Goal: Task Accomplishment & Management: Manage account settings

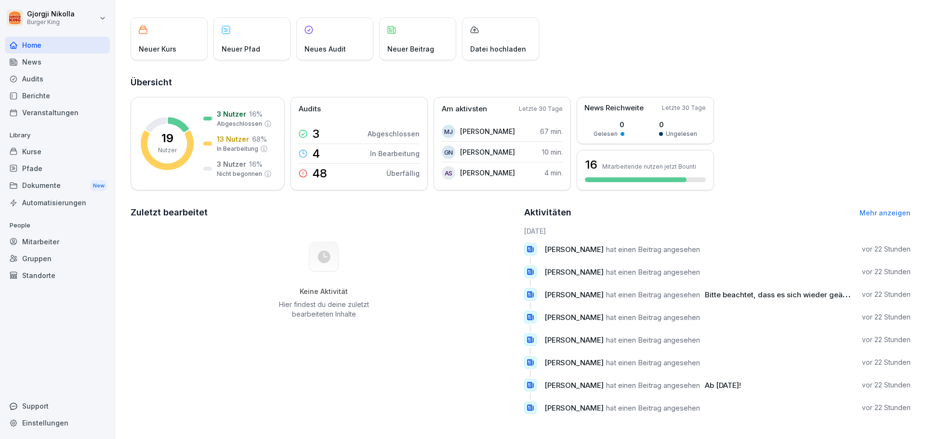
scroll to position [53, 0]
click at [69, 65] on div "News" at bounding box center [57, 61] width 105 height 17
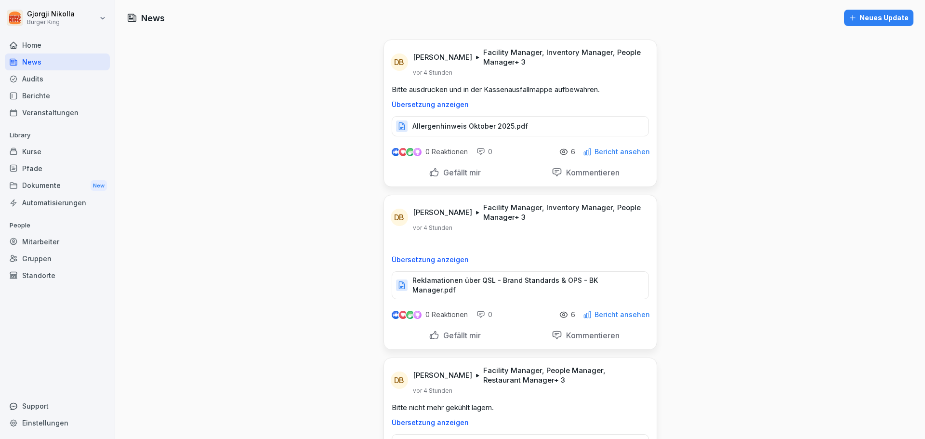
click at [66, 80] on div "Audits" at bounding box center [57, 78] width 105 height 17
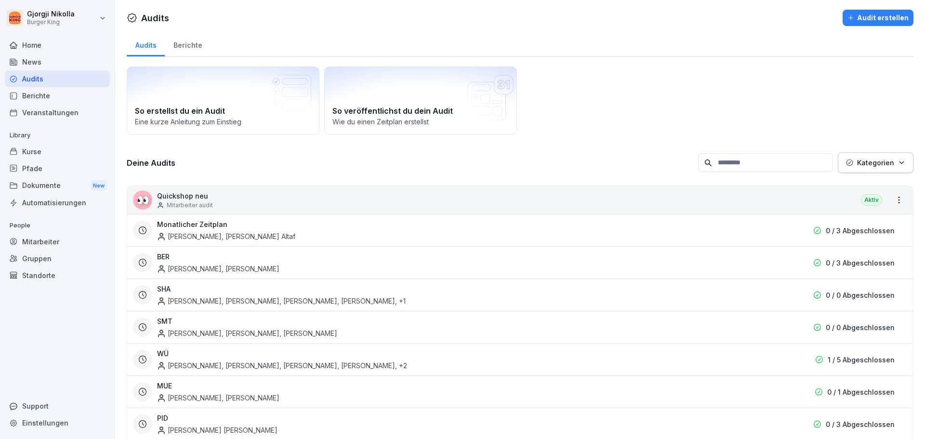
click at [68, 63] on div "News" at bounding box center [57, 61] width 105 height 17
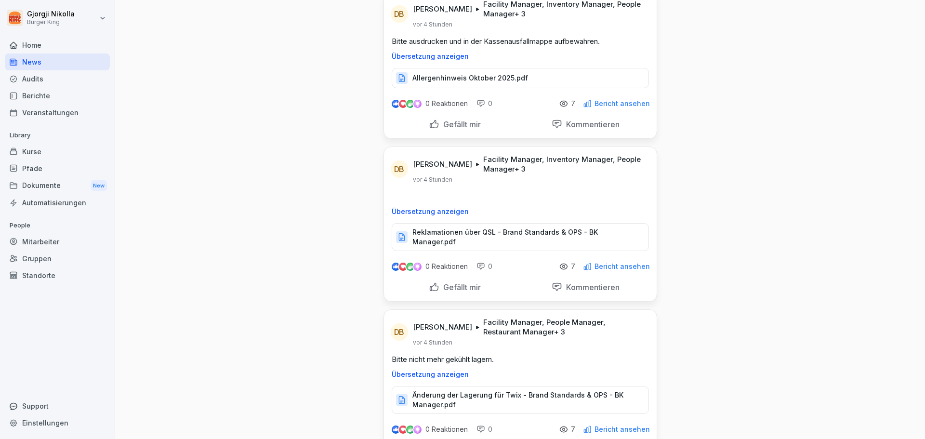
click at [79, 85] on div "Audits" at bounding box center [57, 78] width 105 height 17
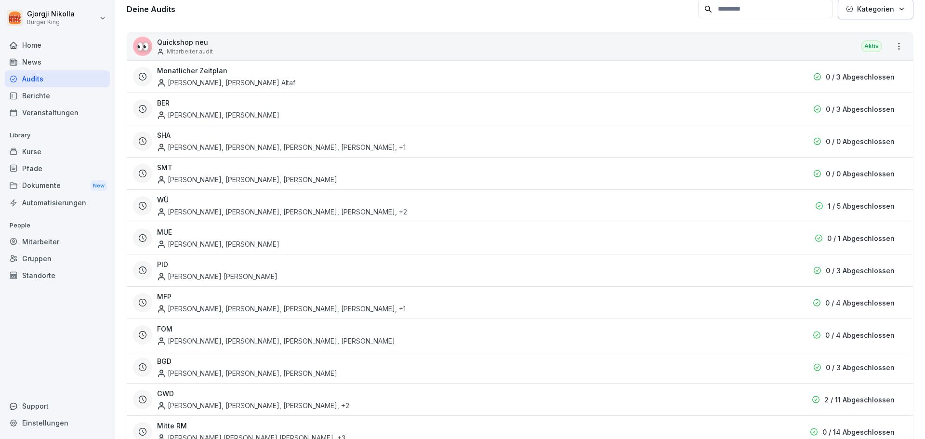
scroll to position [154, 0]
click at [189, 227] on div "[PERSON_NAME], [PERSON_NAME]" at bounding box center [465, 237] width 617 height 22
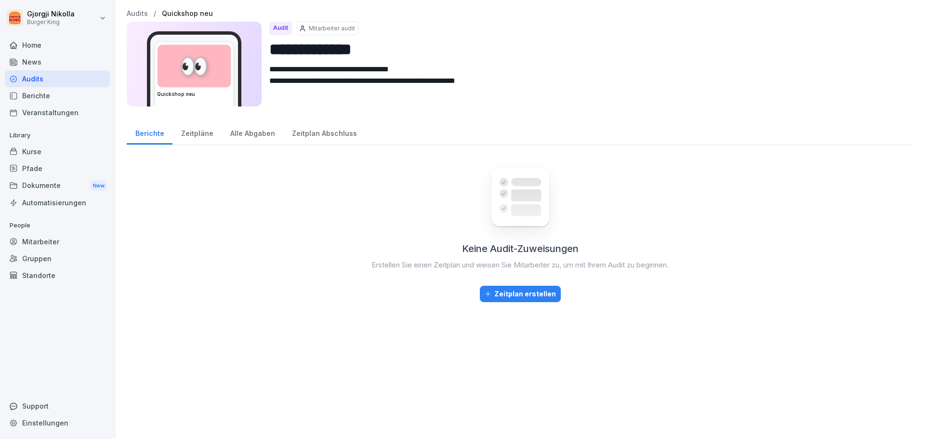
click at [208, 129] on div "Zeitpläne" at bounding box center [196, 132] width 49 height 25
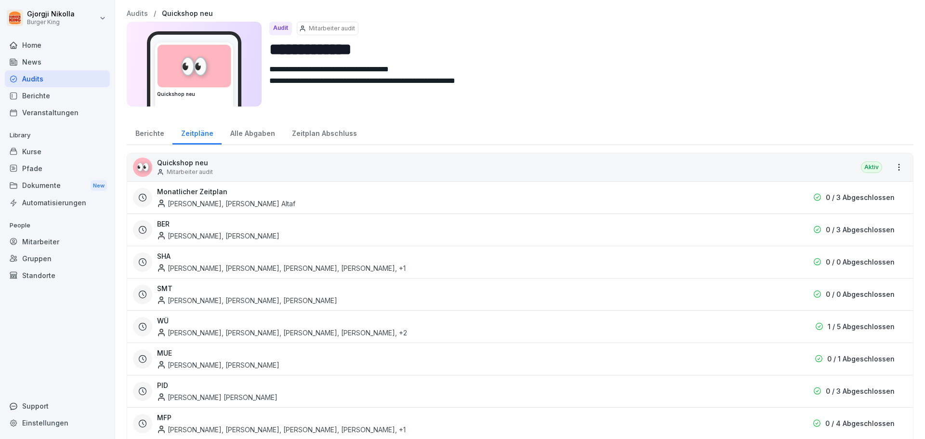
click at [250, 131] on div "Alle Abgaben" at bounding box center [253, 132] width 62 height 25
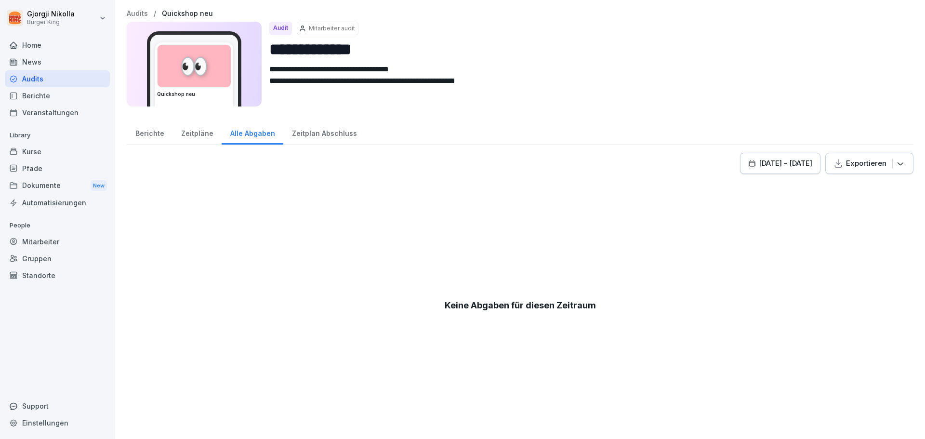
click at [303, 127] on div "Zeitplan Abschluss" at bounding box center [324, 132] width 82 height 25
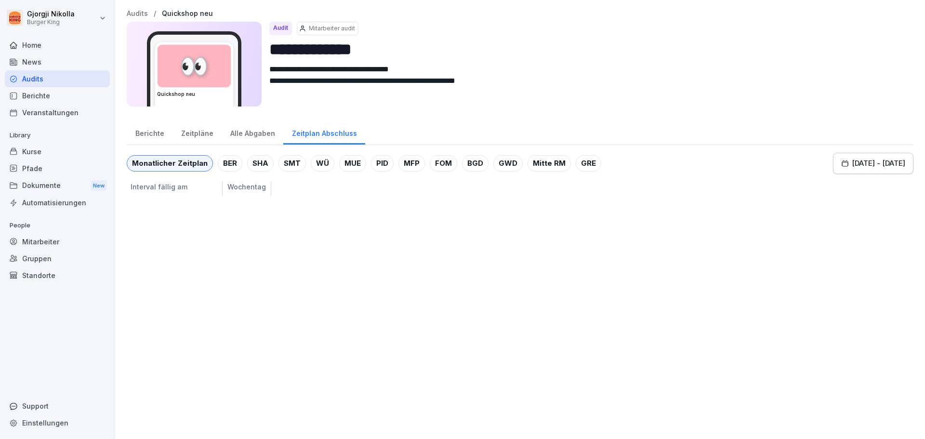
click at [195, 132] on div "Zeitpläne" at bounding box center [196, 132] width 49 height 25
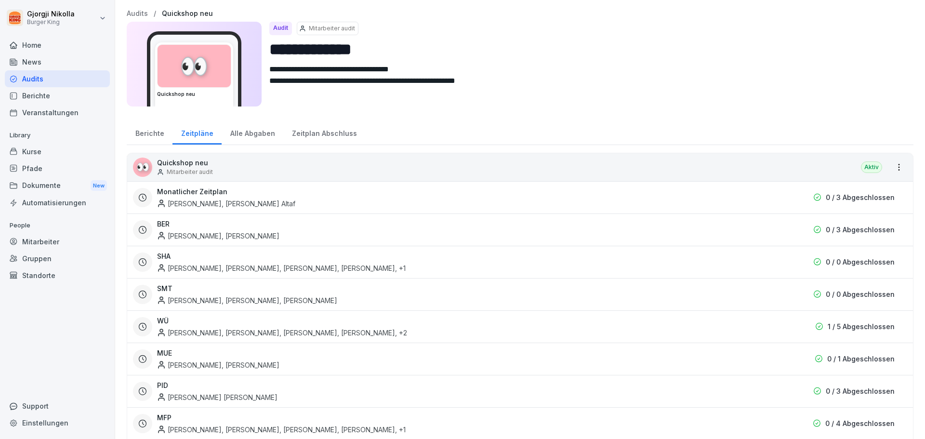
click at [41, 96] on div "Berichte" at bounding box center [57, 95] width 105 height 17
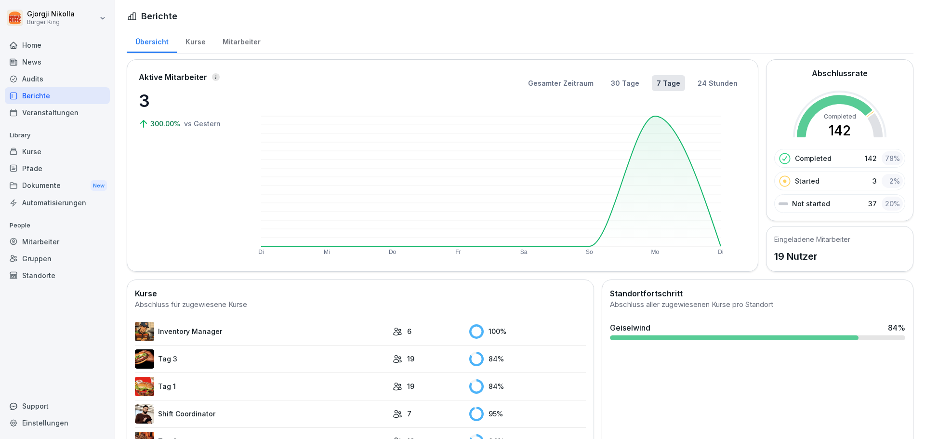
click at [49, 148] on div "Kurse" at bounding box center [57, 151] width 105 height 17
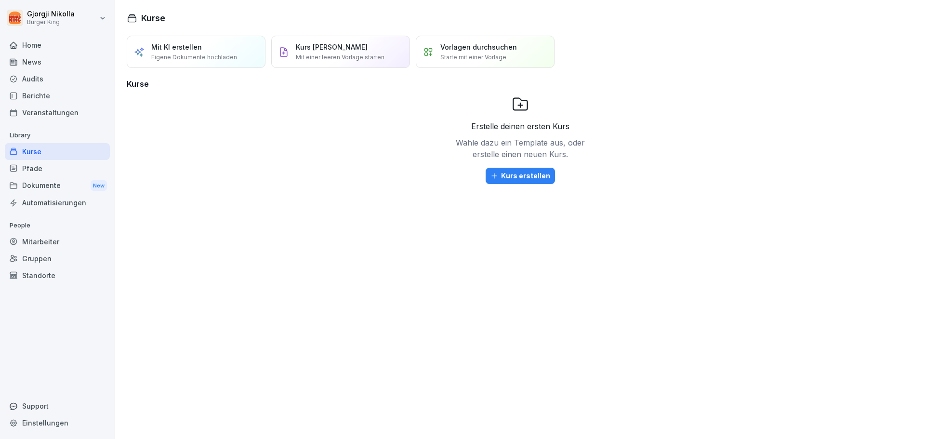
click at [49, 166] on div "Pfade" at bounding box center [57, 168] width 105 height 17
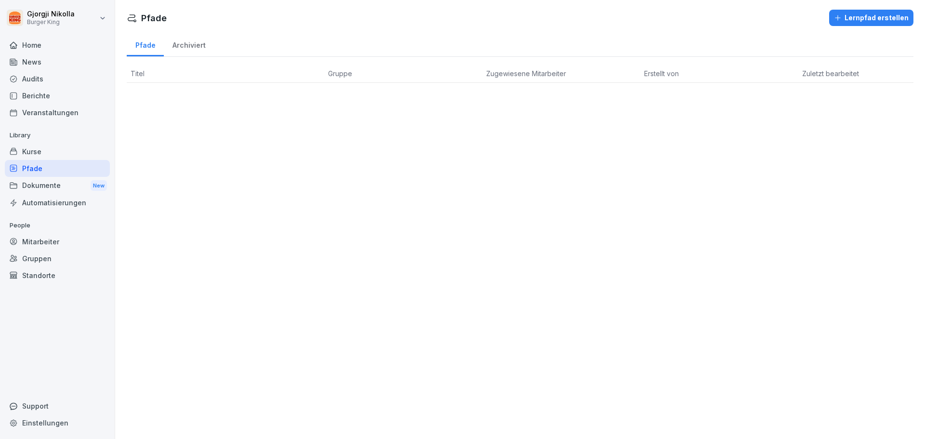
click at [49, 186] on div "Dokumente New" at bounding box center [57, 186] width 105 height 18
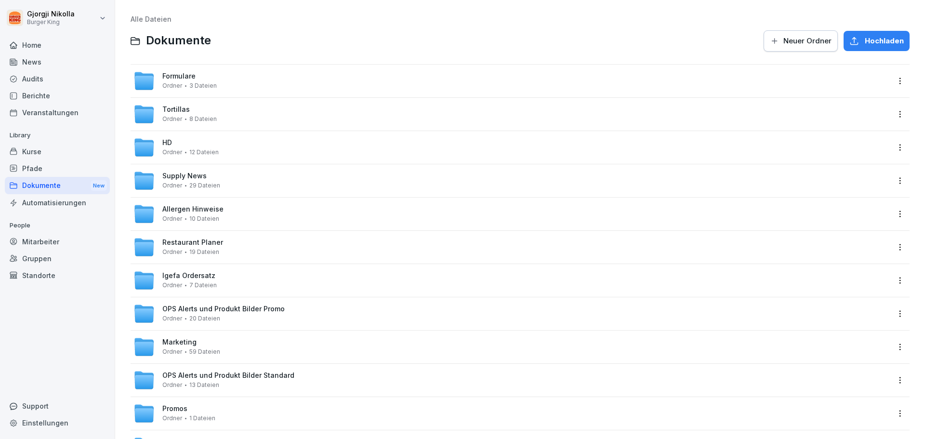
click at [53, 204] on div "Automatisierungen" at bounding box center [57, 202] width 105 height 17
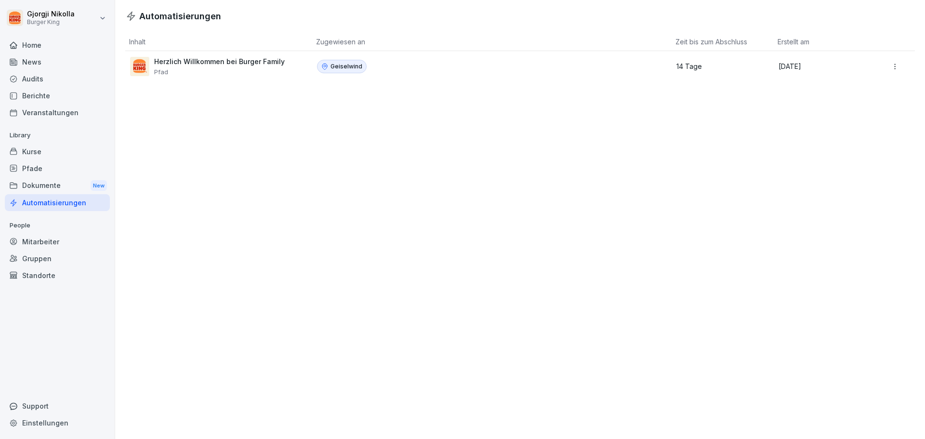
click at [293, 62] on div "Herzlich Willkommen bei Burger Family Pfad" at bounding box center [215, 66] width 171 height 19
click at [293, 63] on div "Herzlich Willkommen bei Burger Family Pfad" at bounding box center [215, 66] width 171 height 19
click at [338, 65] on p "Geiselwind" at bounding box center [346, 66] width 32 height 9
click at [802, 66] on p "[DATE]" at bounding box center [824, 66] width 92 height 9
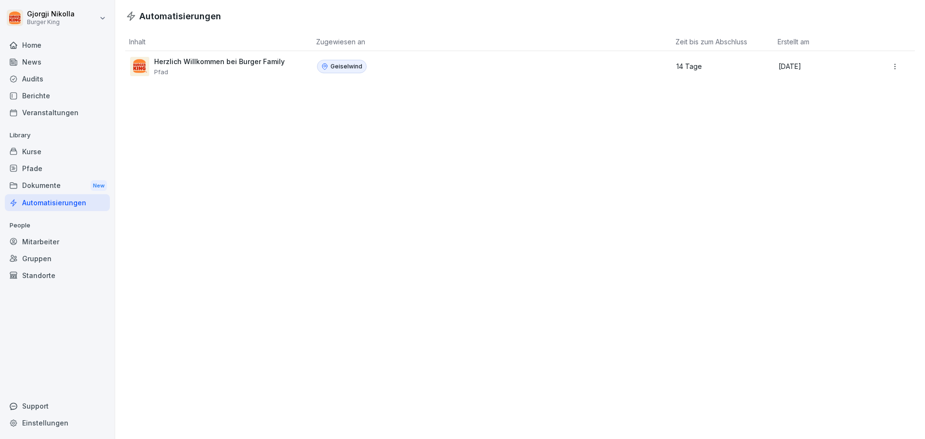
click at [901, 64] on td at bounding box center [898, 66] width 33 height 31
click at [893, 64] on html "[PERSON_NAME] King Home News Audits Berichte Veranstaltungen Library Kurse Pfad…" at bounding box center [462, 219] width 925 height 439
click at [46, 239] on div "Mitarbeiter" at bounding box center [57, 241] width 105 height 17
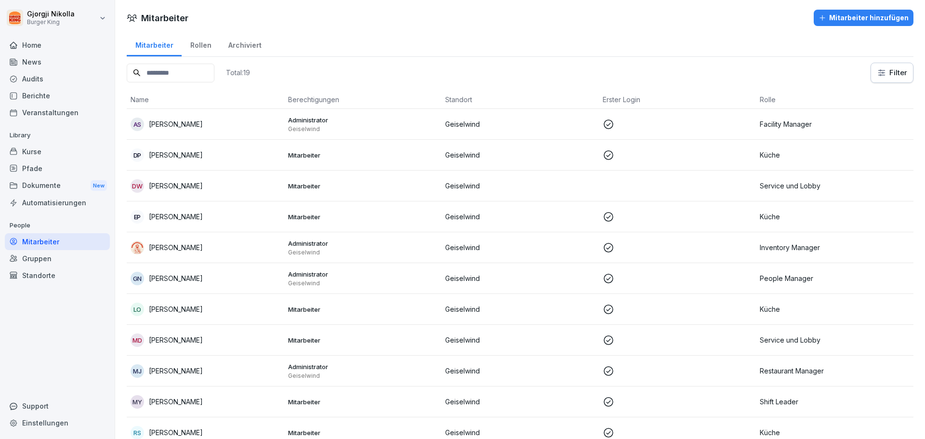
click at [182, 244] on p "[PERSON_NAME]" at bounding box center [176, 247] width 54 height 10
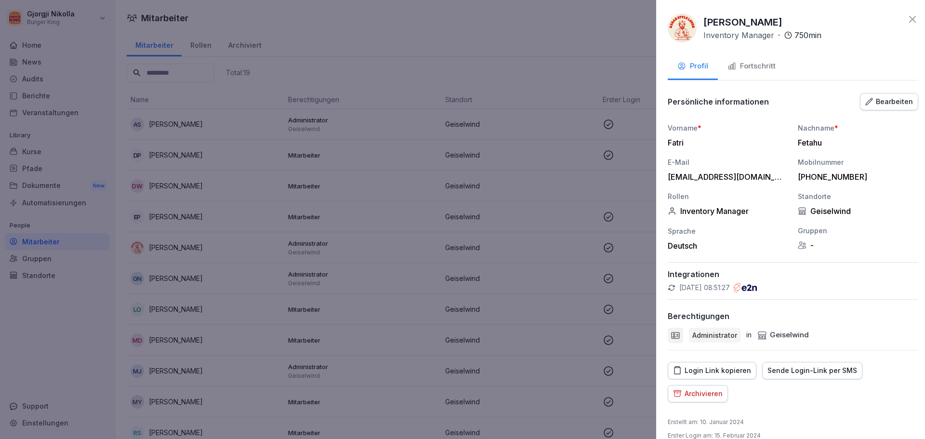
click at [458, 182] on div at bounding box center [462, 219] width 925 height 439
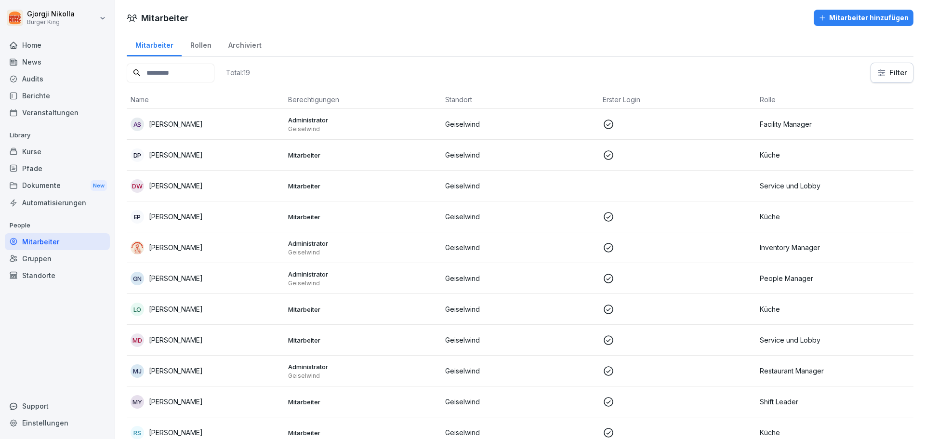
click at [156, 278] on p "[PERSON_NAME]" at bounding box center [176, 278] width 54 height 10
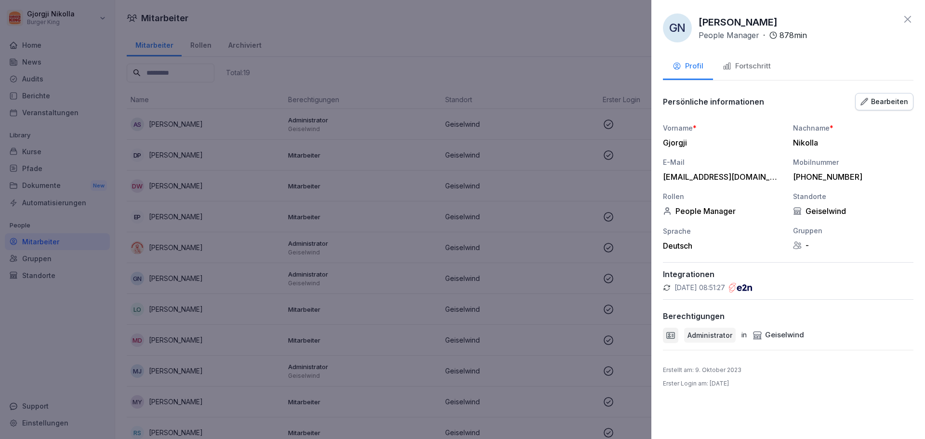
click at [142, 293] on div at bounding box center [462, 219] width 925 height 439
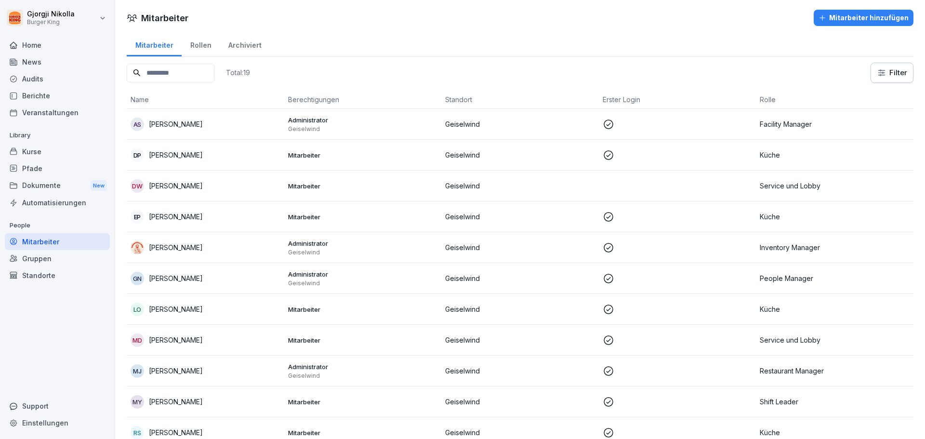
click at [171, 233] on td "[PERSON_NAME]" at bounding box center [206, 247] width 158 height 31
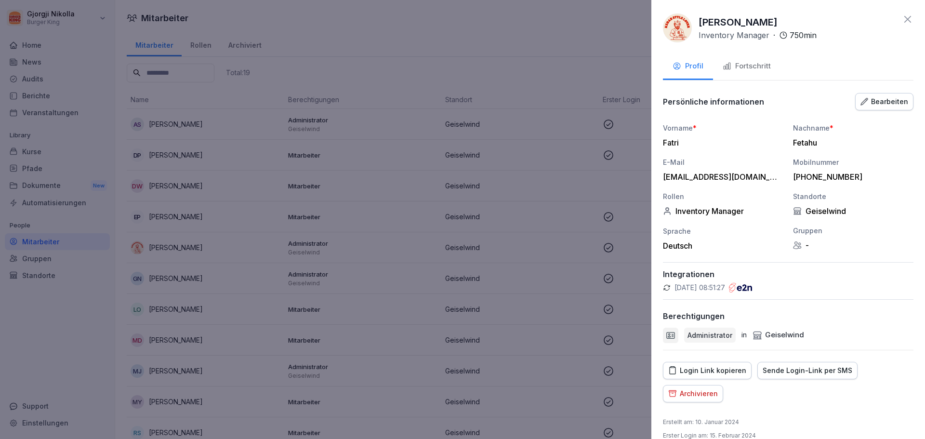
click at [866, 100] on div "Bearbeiten" at bounding box center [884, 101] width 48 height 11
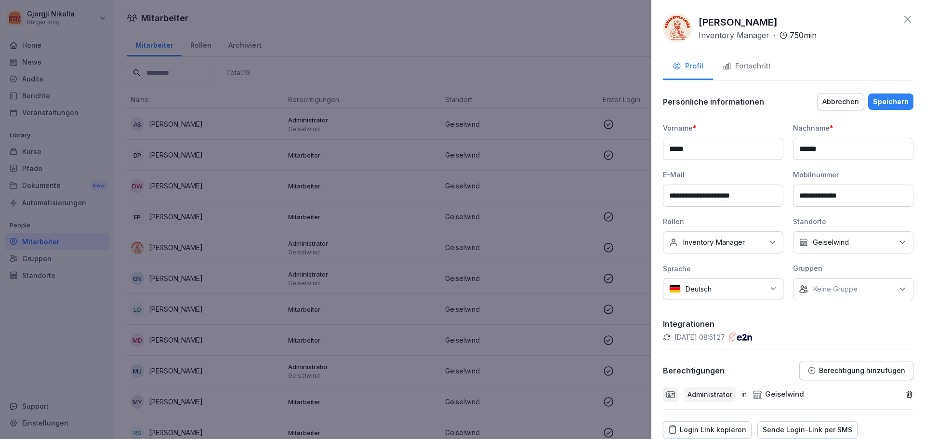
click at [701, 150] on input "*****" at bounding box center [723, 149] width 120 height 22
click at [770, 308] on div "**********" at bounding box center [788, 250] width 250 height 317
click at [830, 278] on div "Keine Gruppe" at bounding box center [853, 289] width 120 height 22
click at [822, 307] on input at bounding box center [852, 312] width 124 height 18
click at [827, 289] on p "Keine Gruppe" at bounding box center [835, 289] width 45 height 10
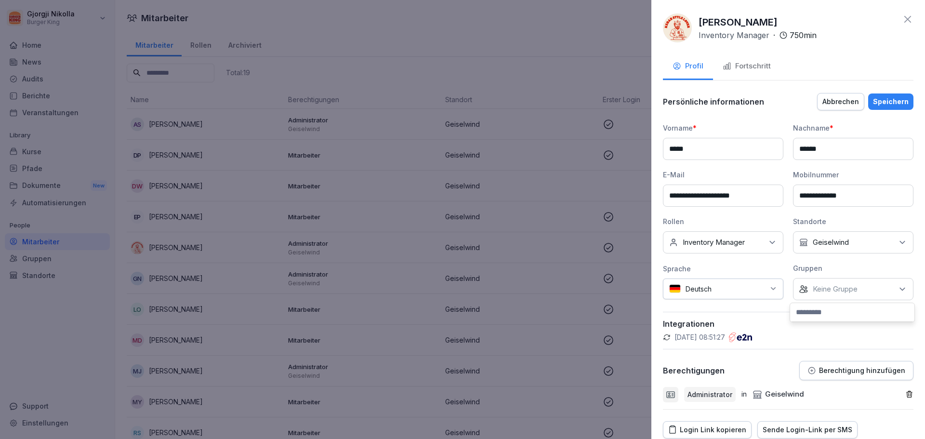
click at [770, 312] on div "Integrationen [DATE] 08:51:27" at bounding box center [788, 331] width 250 height 38
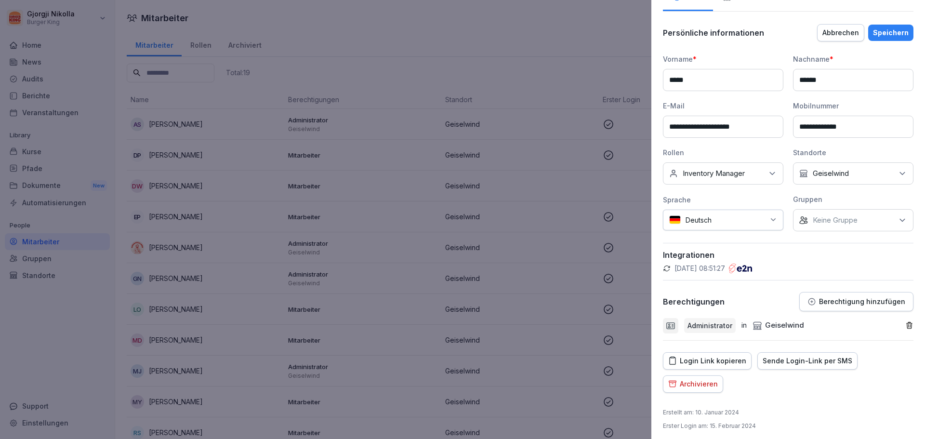
scroll to position [74, 0]
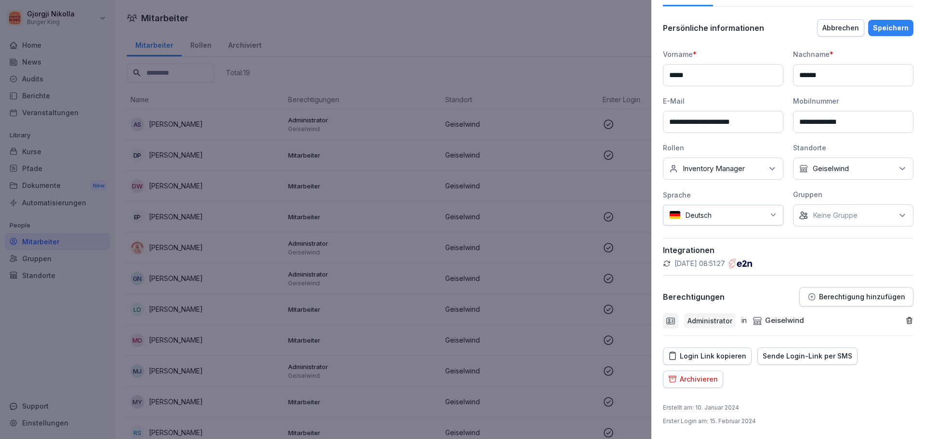
click at [809, 299] on icon "button" at bounding box center [811, 296] width 9 height 9
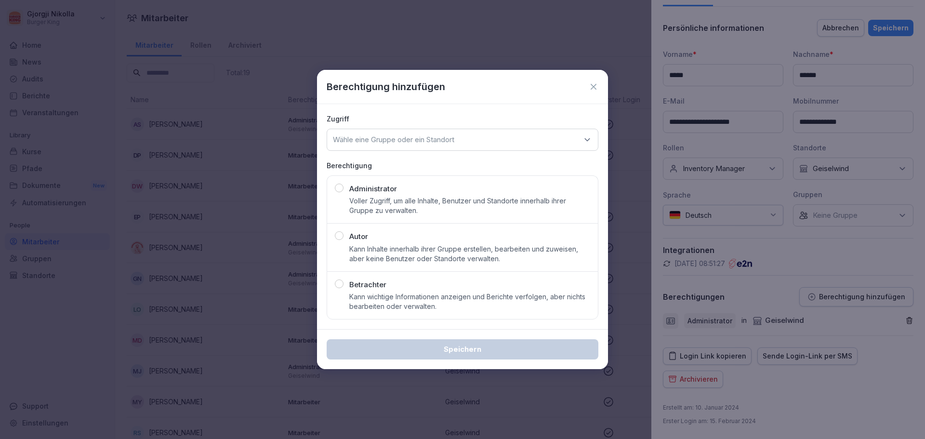
click at [596, 92] on div "Berechtigung hinzufügen" at bounding box center [463, 86] width 272 height 14
click at [595, 92] on div "Berechtigung hinzufügen" at bounding box center [463, 86] width 272 height 14
click at [594, 88] on icon at bounding box center [594, 87] width 6 height 6
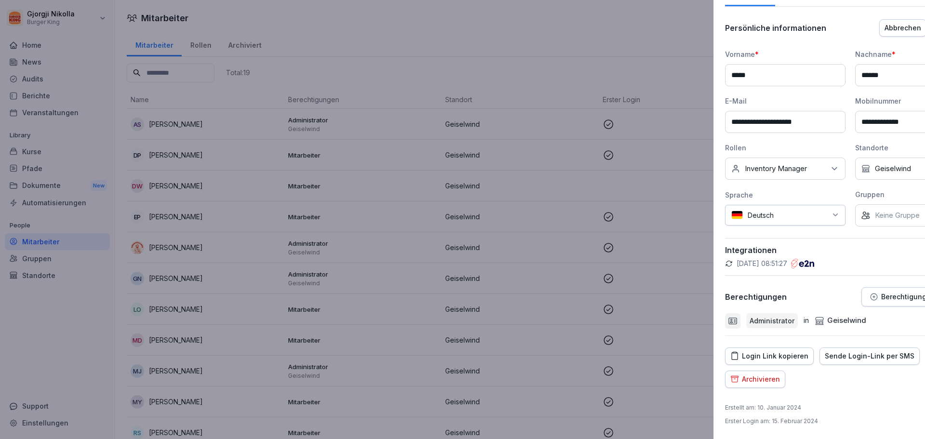
click at [591, 90] on div at bounding box center [462, 219] width 925 height 439
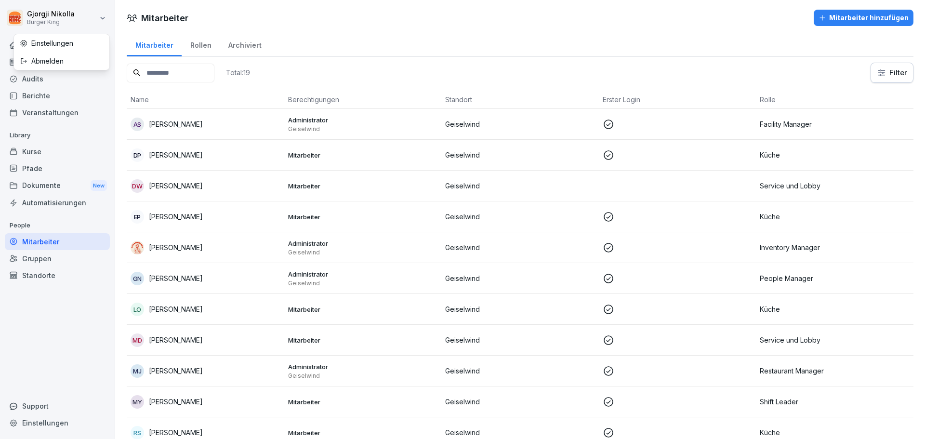
click at [72, 18] on html "[PERSON_NAME] King Home News Audits Berichte Veranstaltungen Library Kurse Pfad…" at bounding box center [462, 219] width 925 height 439
click at [68, 58] on div "Abmelden" at bounding box center [61, 61] width 95 height 18
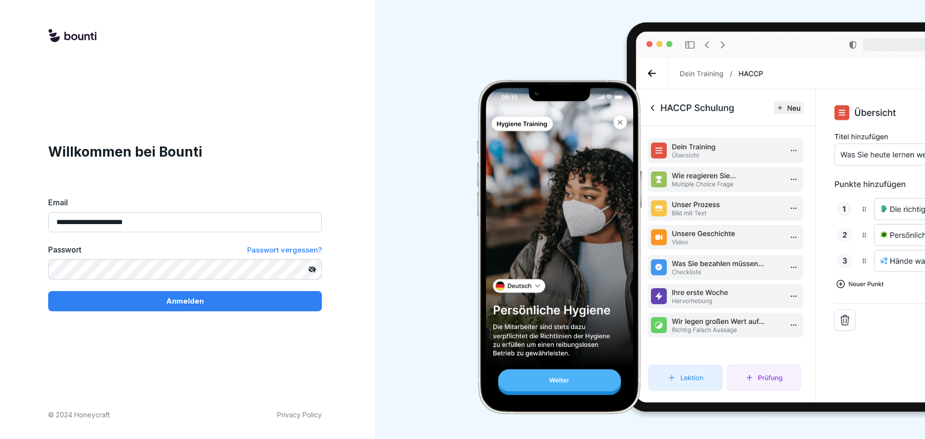
click at [122, 219] on input "**********" at bounding box center [185, 222] width 274 height 20
type input "**********"
click at [148, 310] on button "Anmelden" at bounding box center [185, 301] width 274 height 20
